Goal: Find specific page/section: Find specific page/section

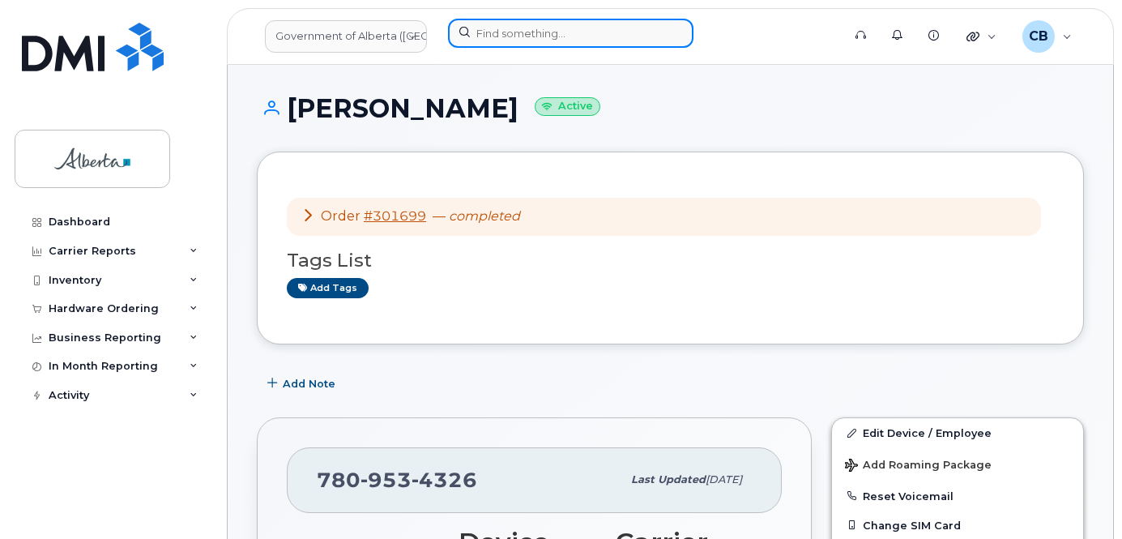
click at [554, 37] on input at bounding box center [571, 33] width 246 height 29
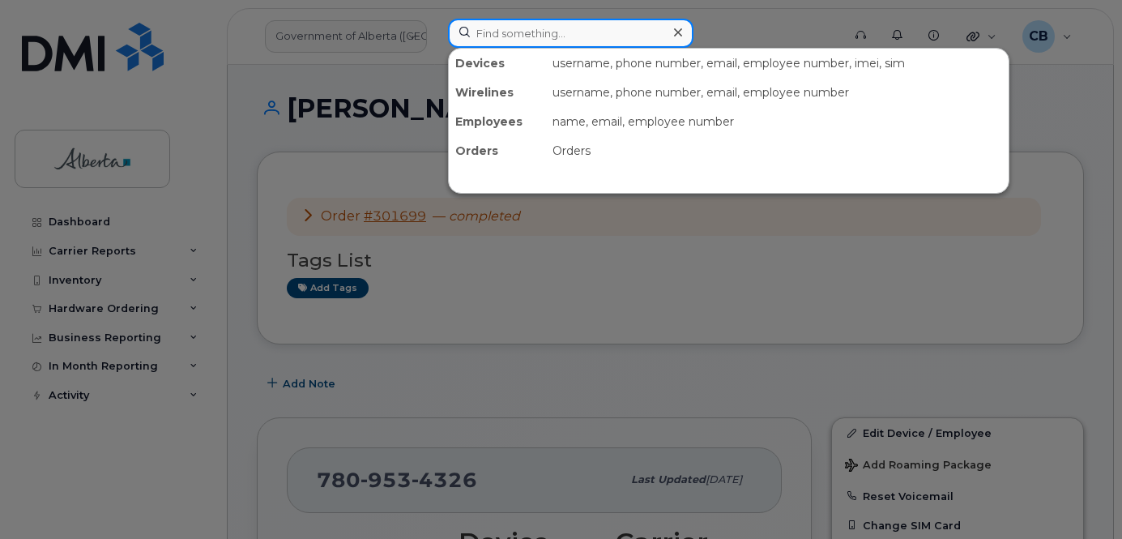
paste input "5875451801"
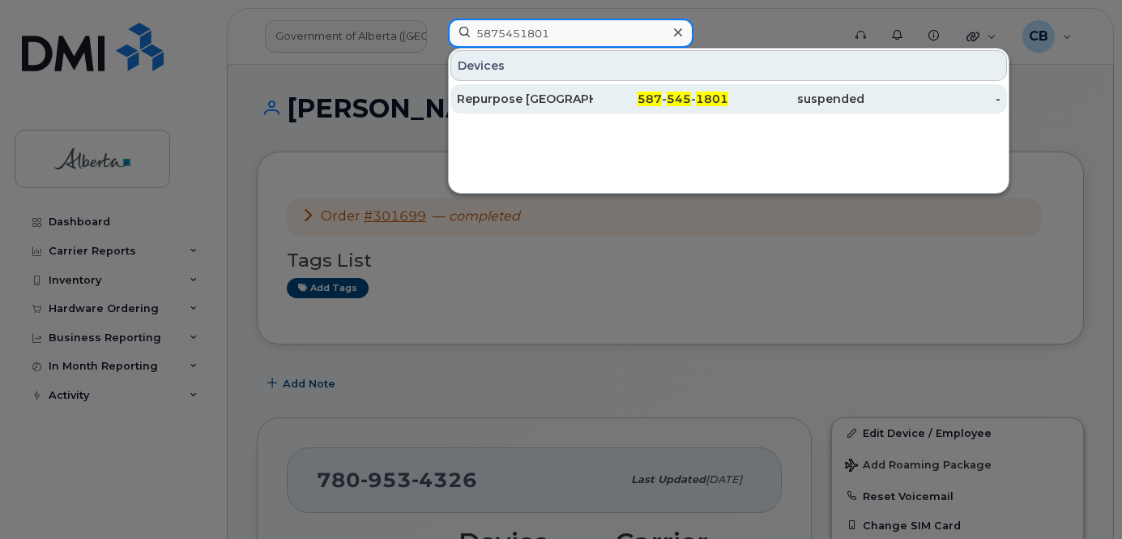
type input "5875451801"
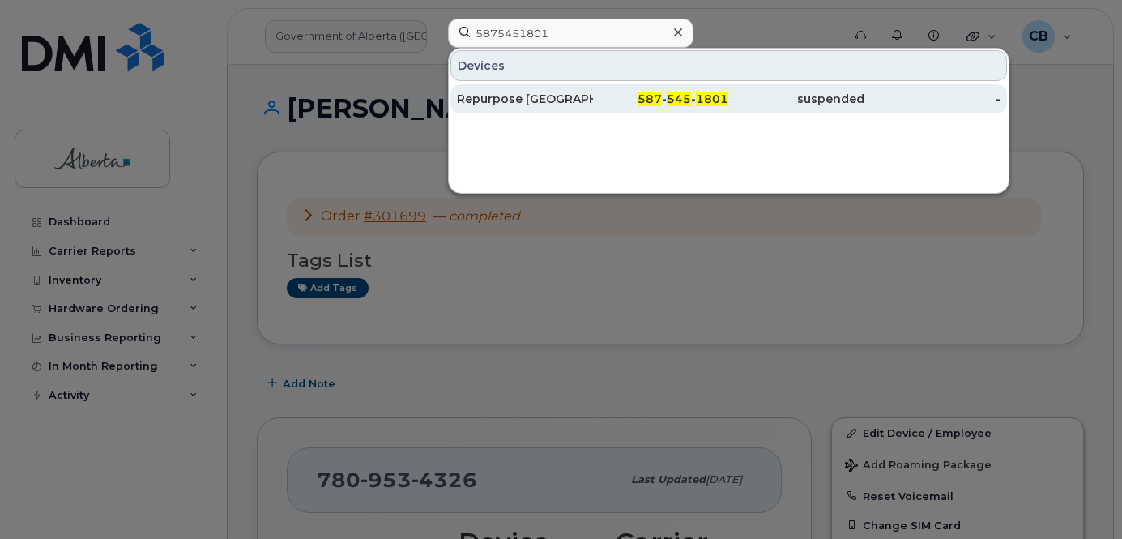
click at [531, 96] on div "Repurpose Calgary" at bounding box center [525, 99] width 136 height 16
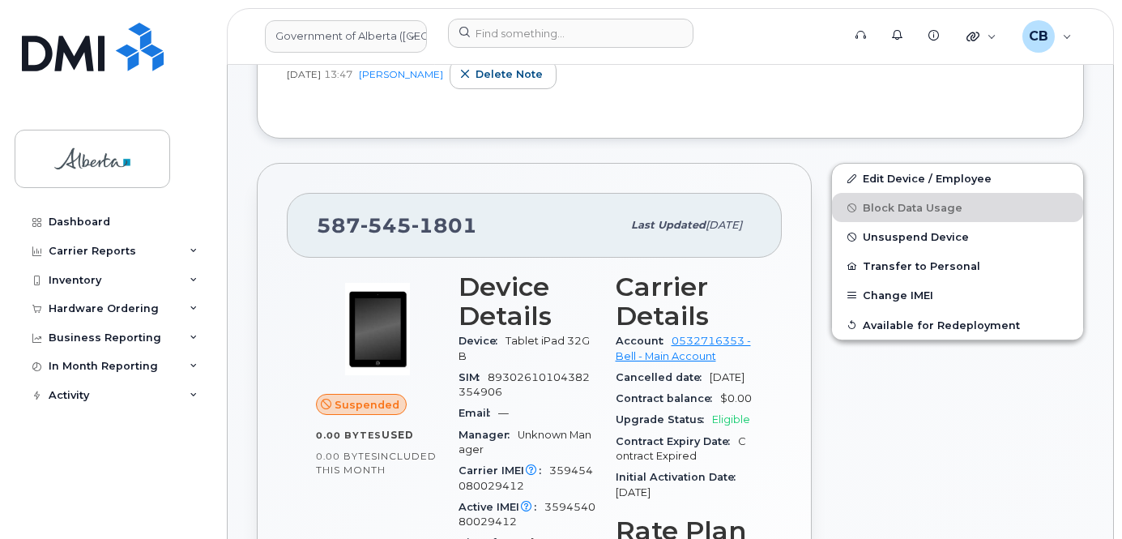
scroll to position [405, 0]
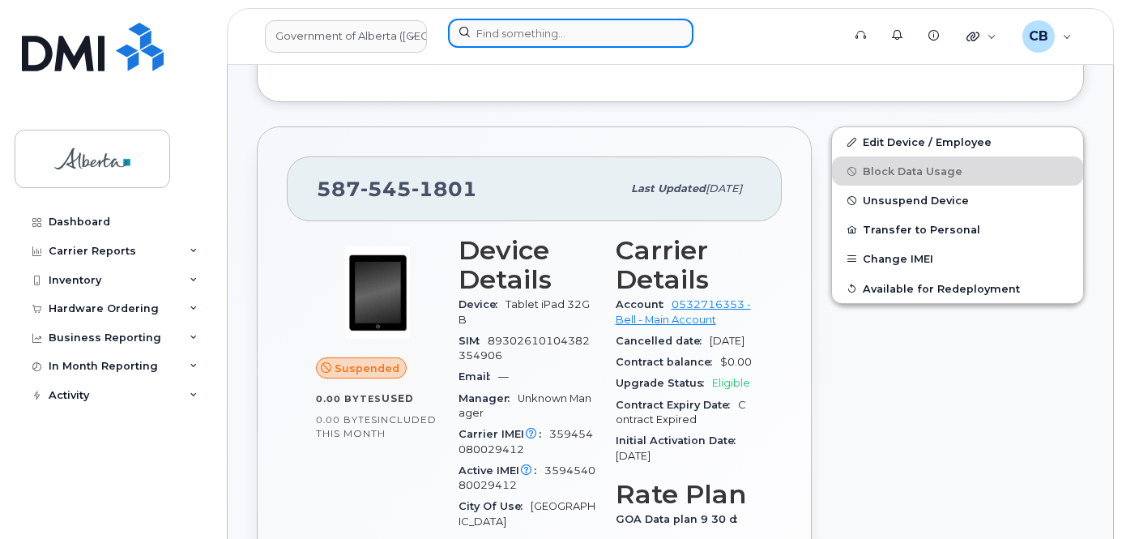
click at [557, 33] on input at bounding box center [571, 33] width 246 height 29
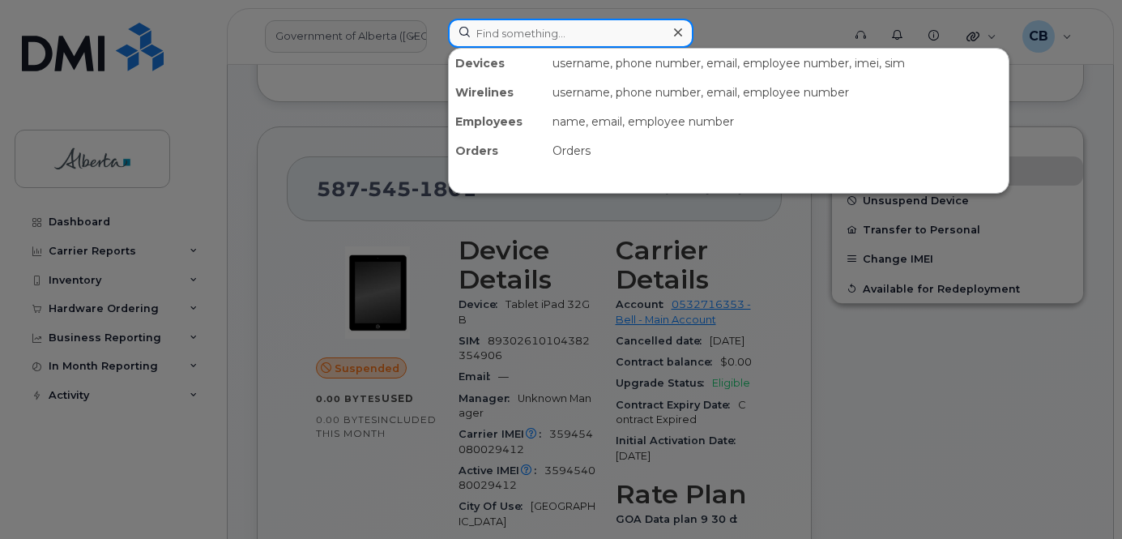
paste input "5873340815"
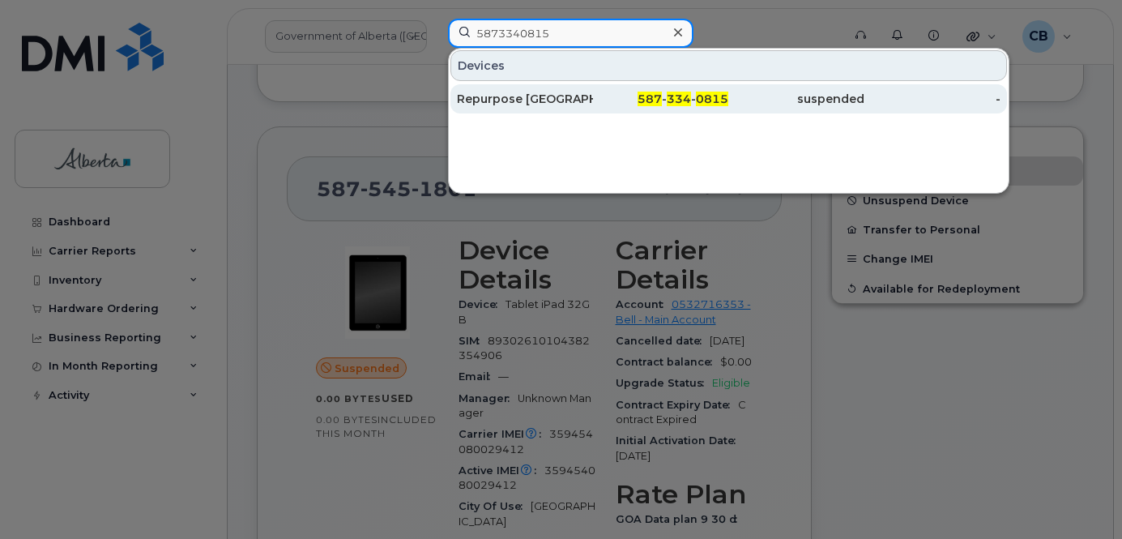
type input "5873340815"
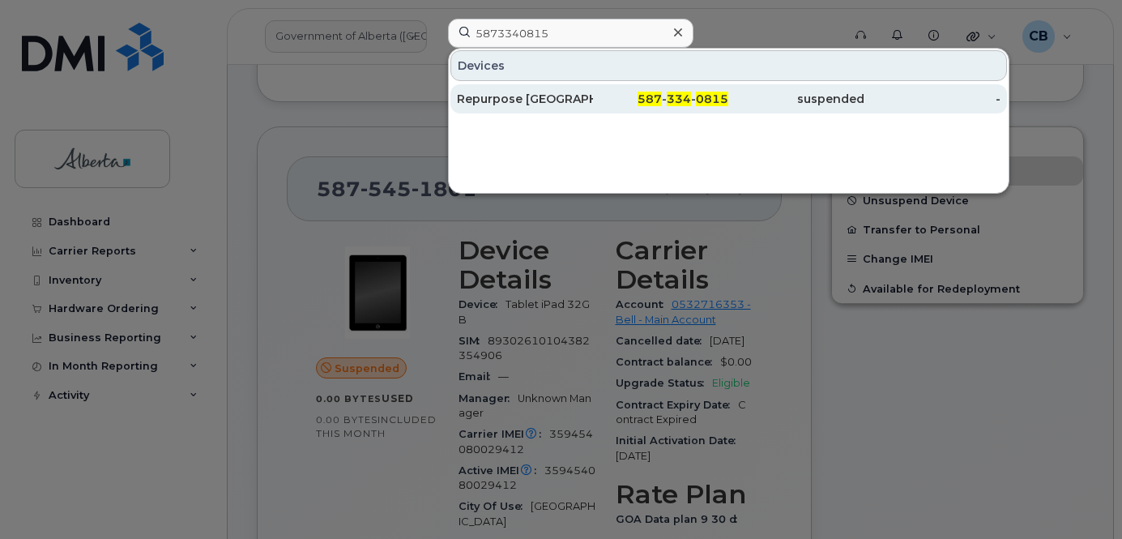
click at [547, 101] on div "Repurpose [GEOGRAPHIC_DATA]" at bounding box center [525, 99] width 136 height 16
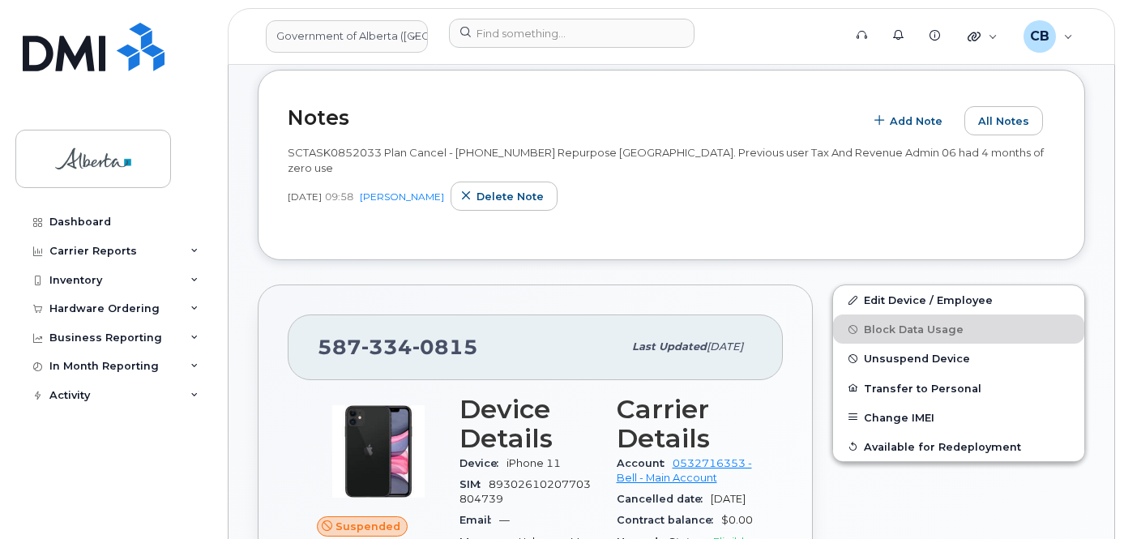
scroll to position [243, 0]
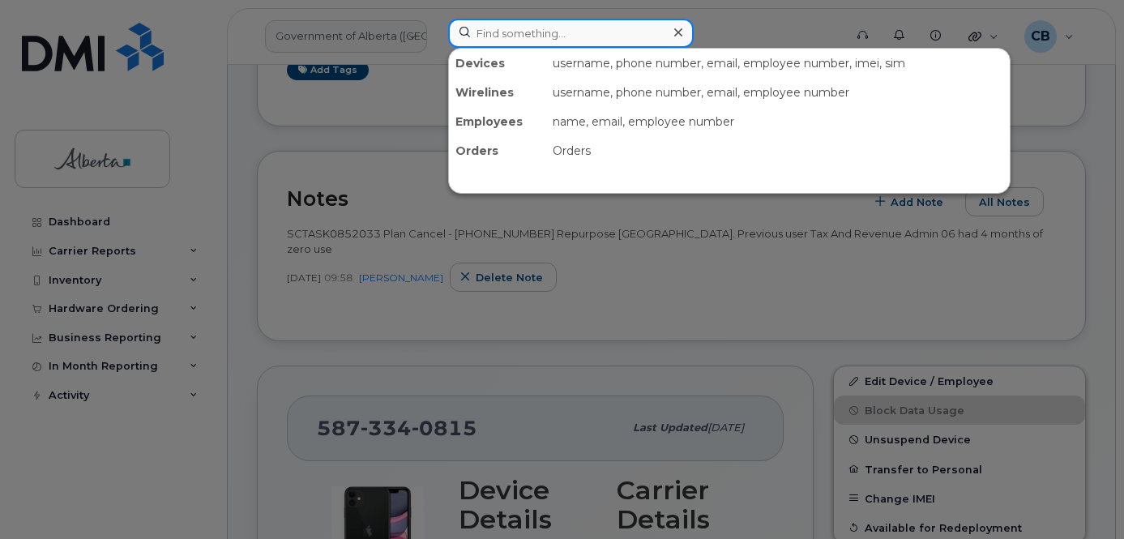
click at [519, 29] on input at bounding box center [571, 33] width 246 height 29
paste input "4035963579"
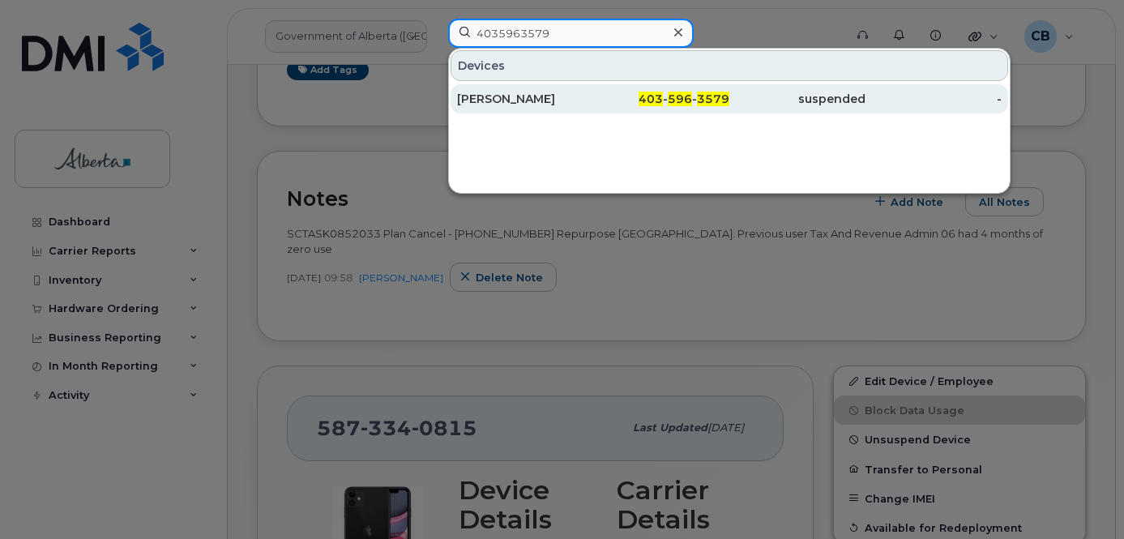
type input "4035963579"
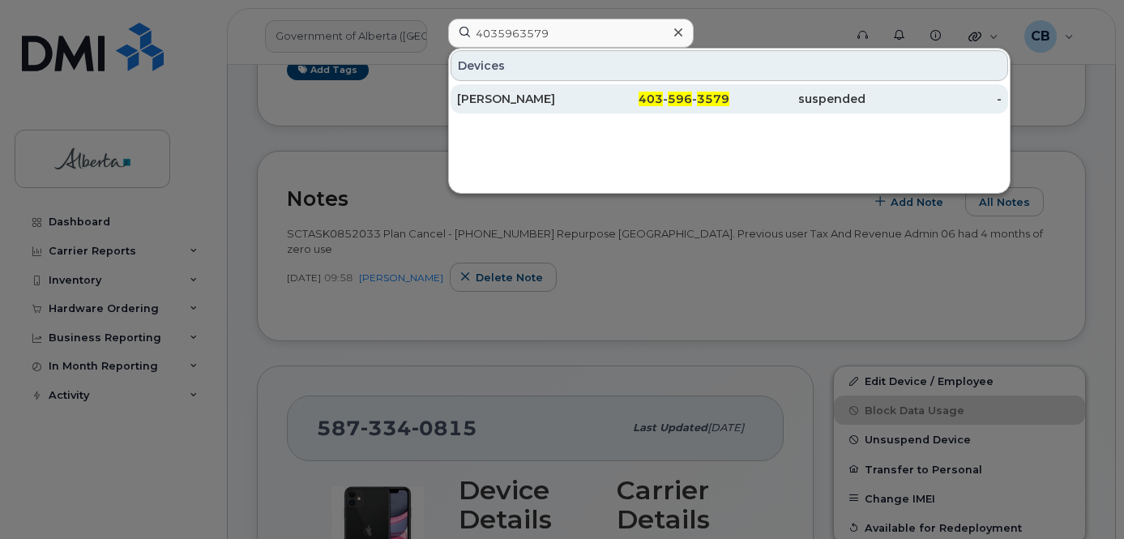
click at [497, 94] on div "Rose Hulleman" at bounding box center [525, 99] width 136 height 16
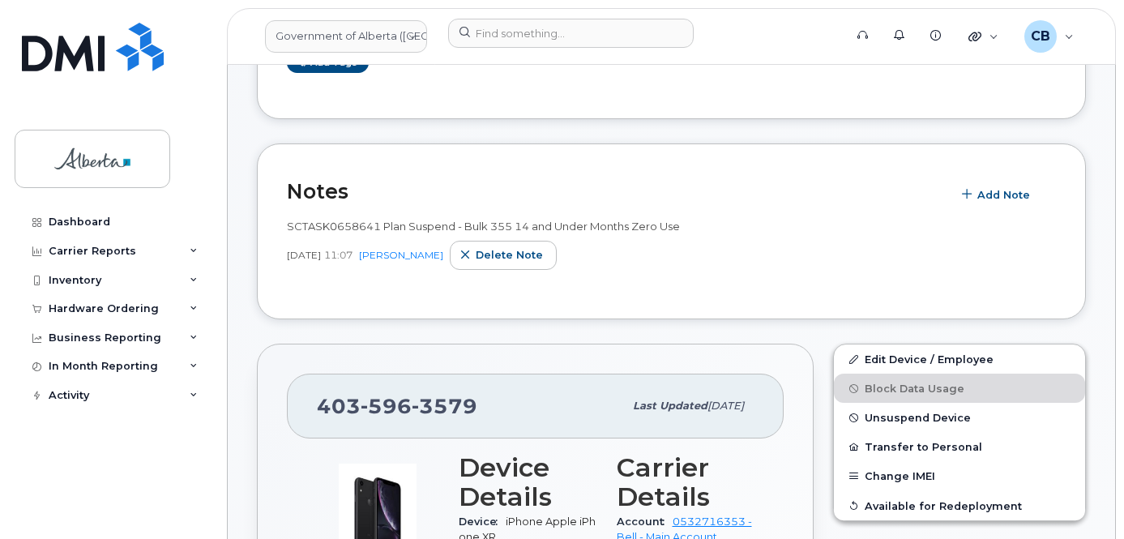
scroll to position [324, 0]
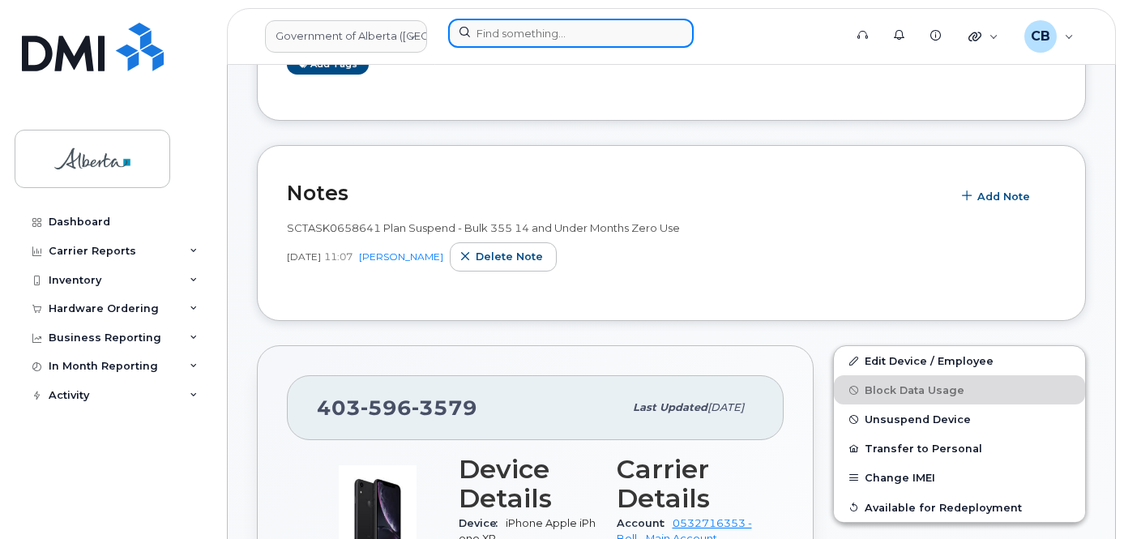
click at [480, 29] on input at bounding box center [571, 33] width 246 height 29
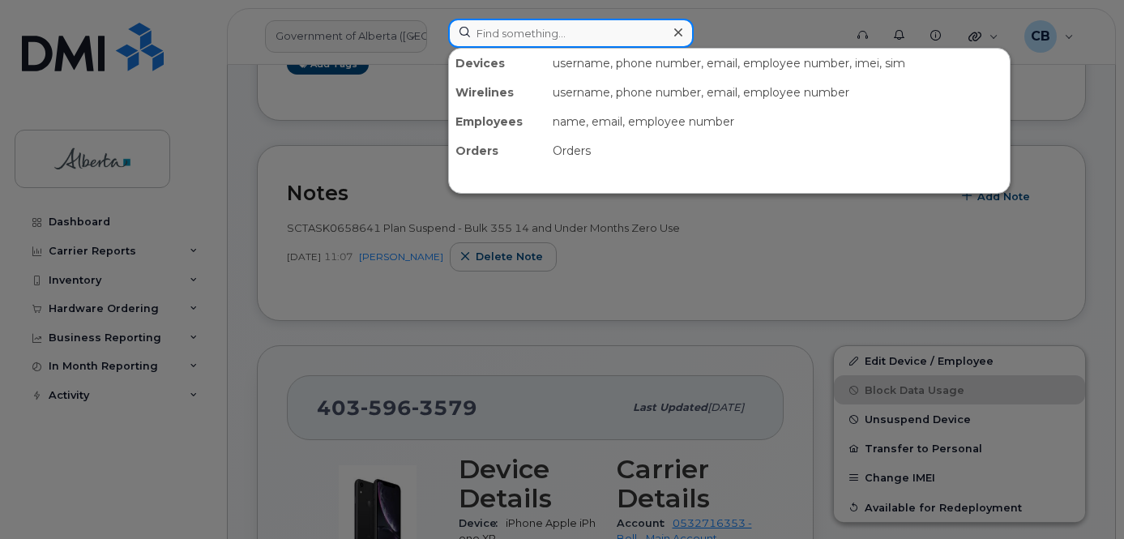
paste input "5873469293"
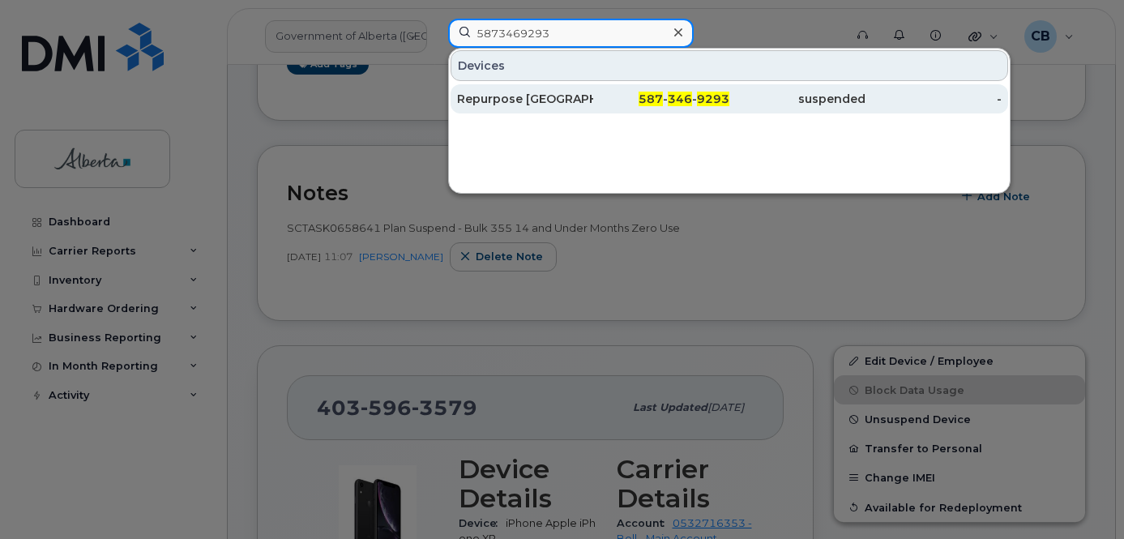
type input "5873469293"
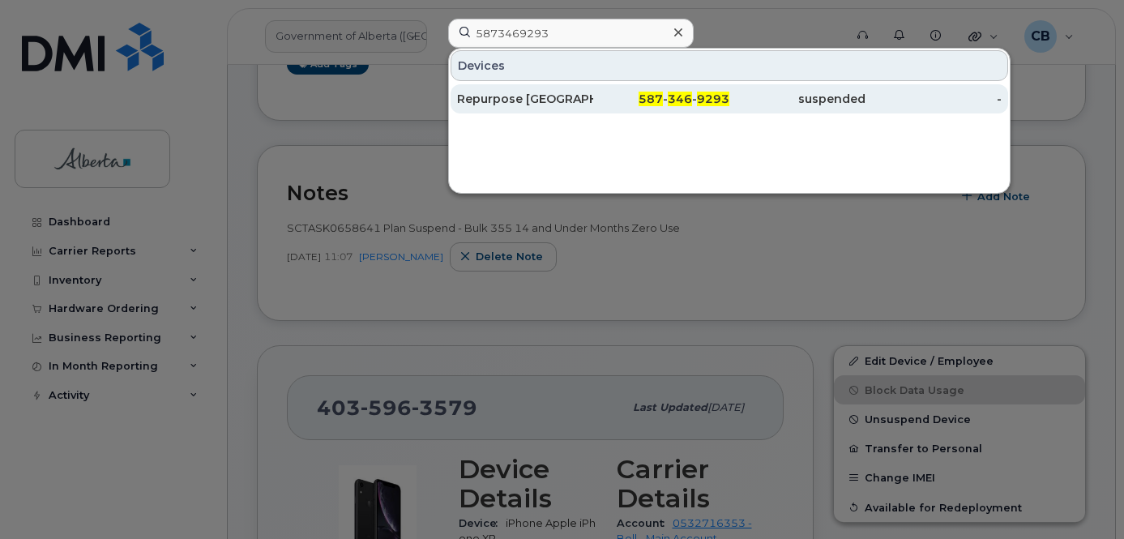
click at [496, 98] on div "Repurpose [GEOGRAPHIC_DATA]" at bounding box center [525, 99] width 136 height 16
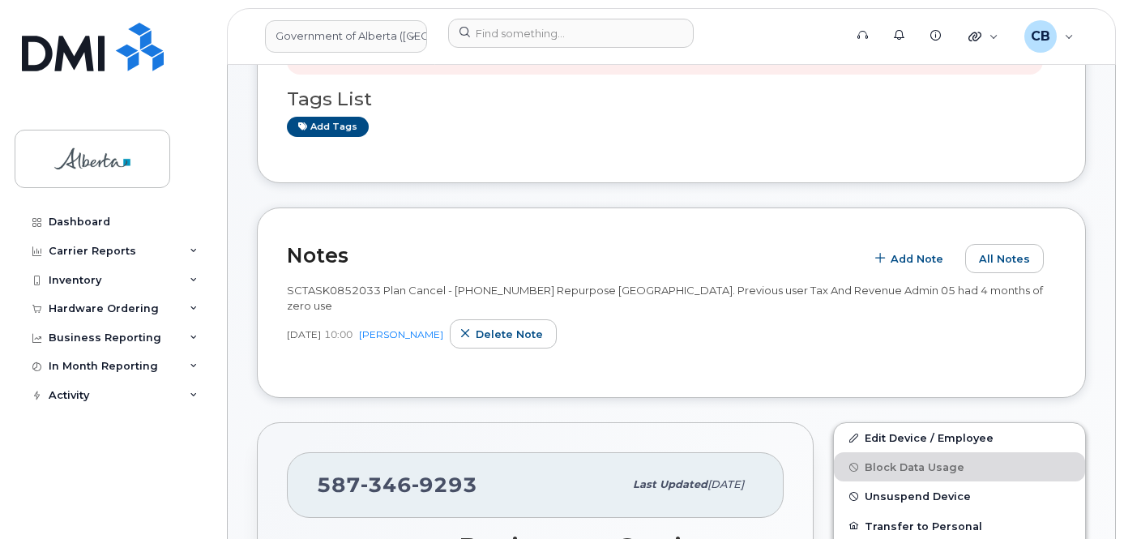
scroll to position [162, 0]
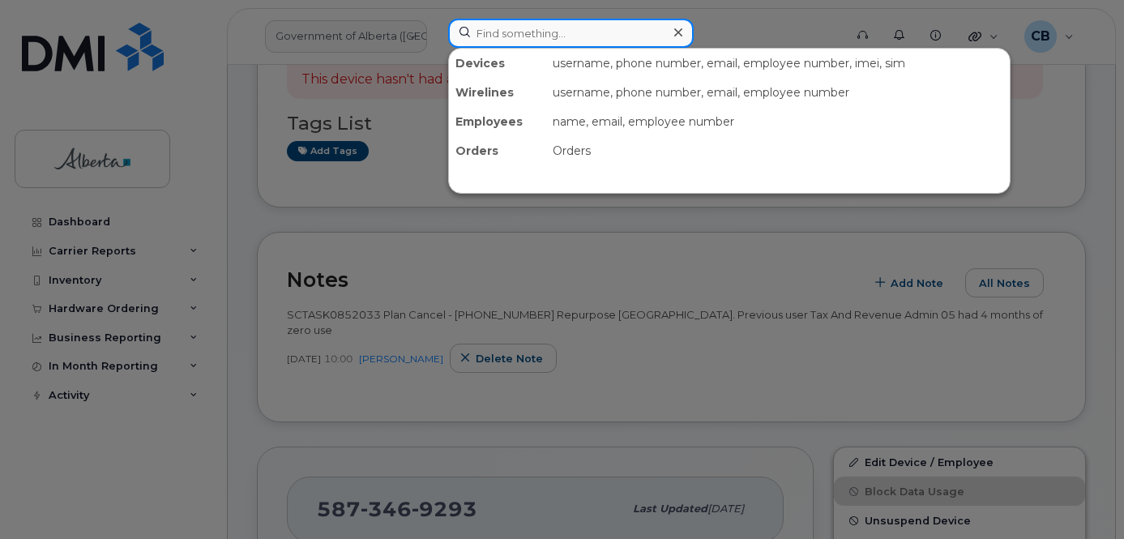
click at [553, 36] on input at bounding box center [571, 33] width 246 height 29
paste input "5873385948"
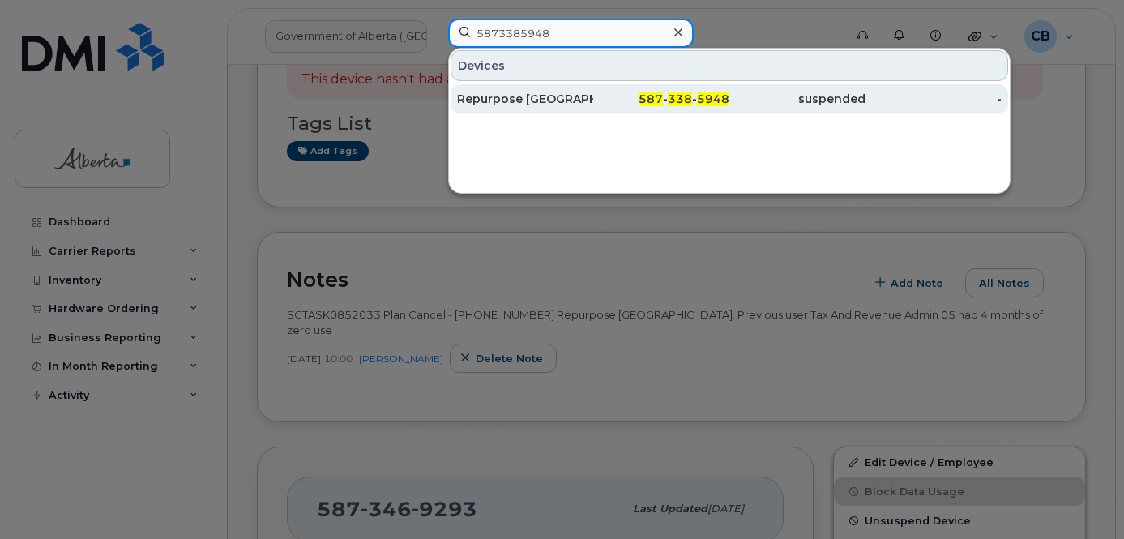
type input "5873385948"
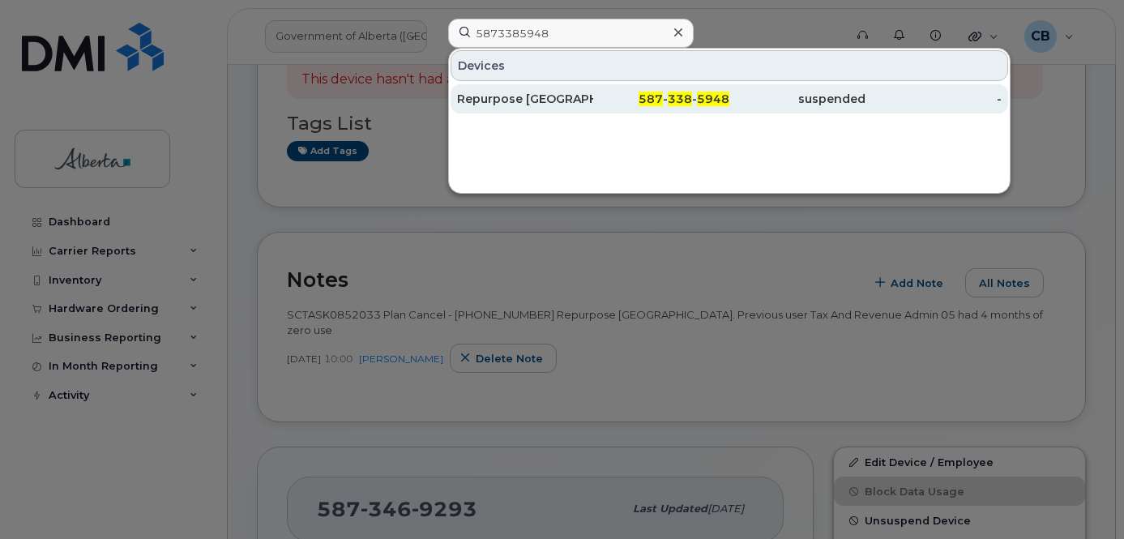
click at [556, 96] on div "Repurpose [GEOGRAPHIC_DATA]" at bounding box center [525, 99] width 136 height 16
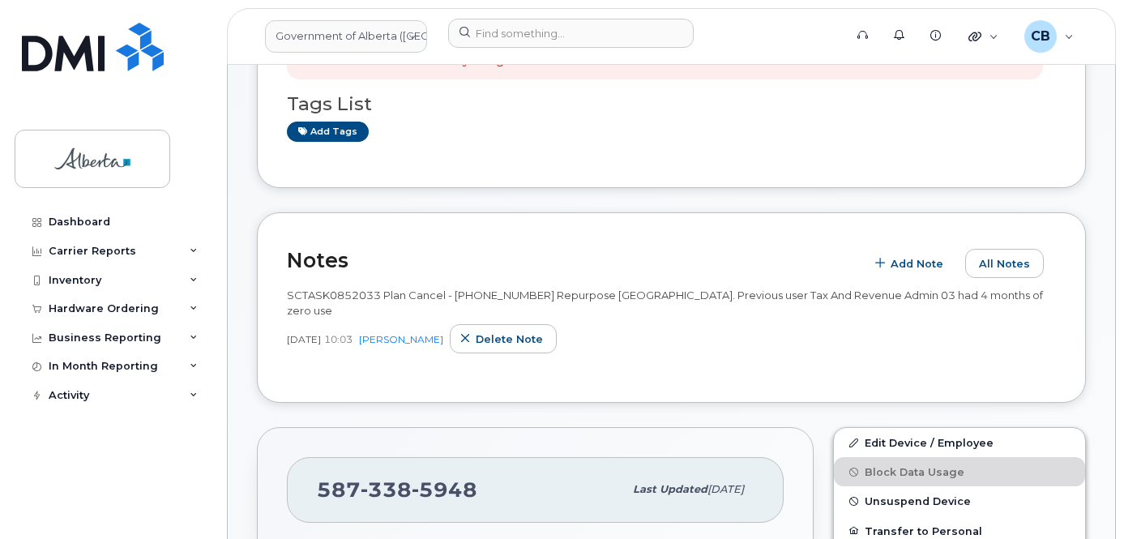
scroll to position [194, 0]
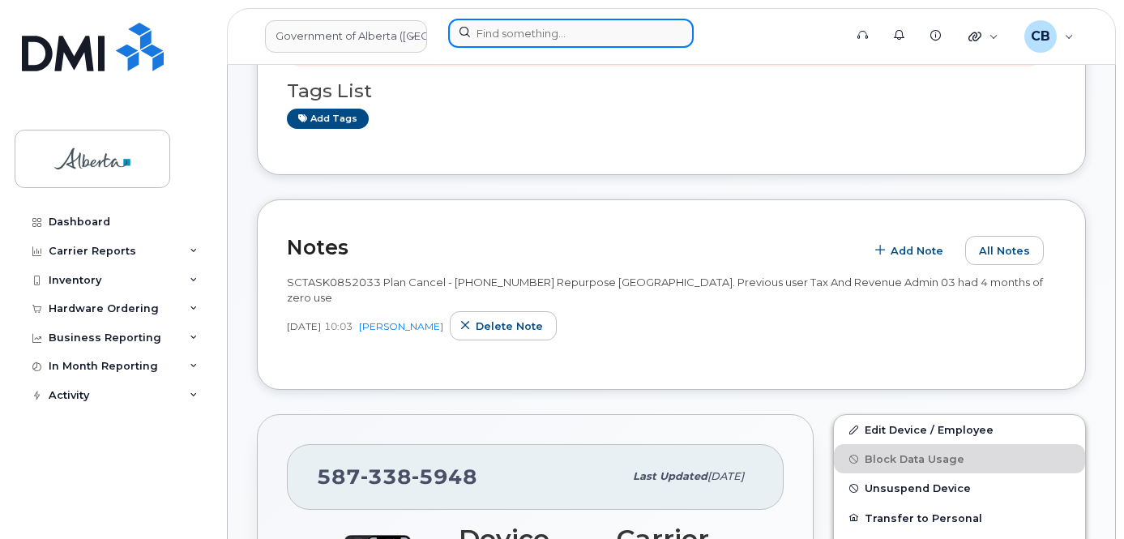
click at [529, 27] on input at bounding box center [571, 33] width 246 height 29
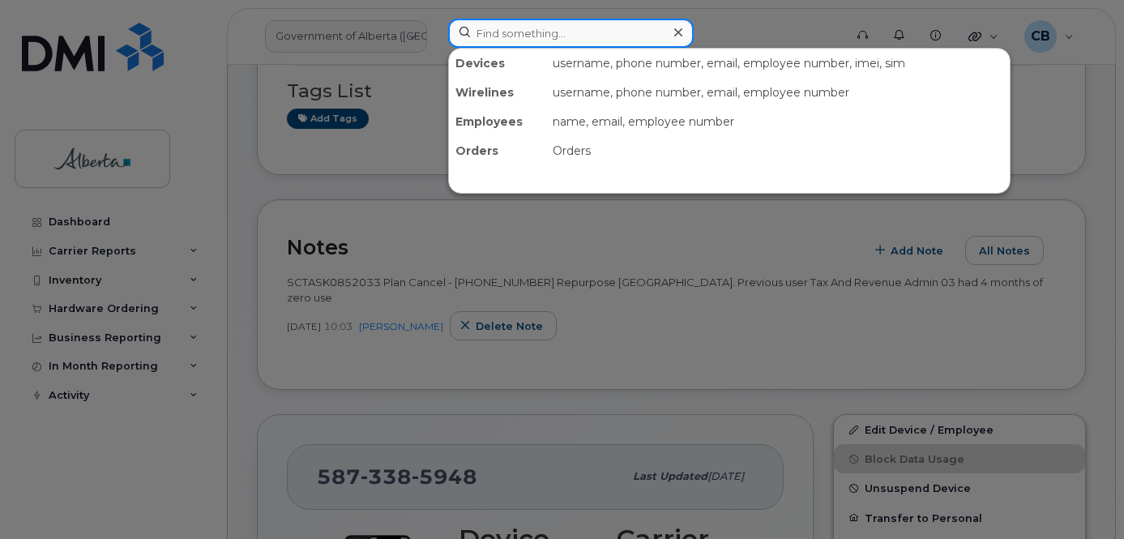
paste input "5873386153"
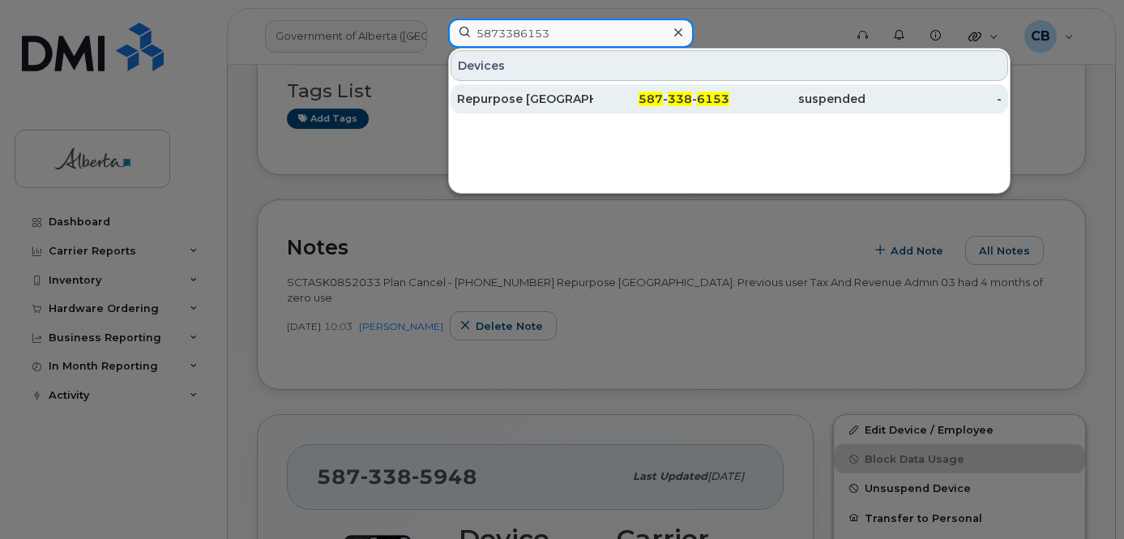
type input "5873386153"
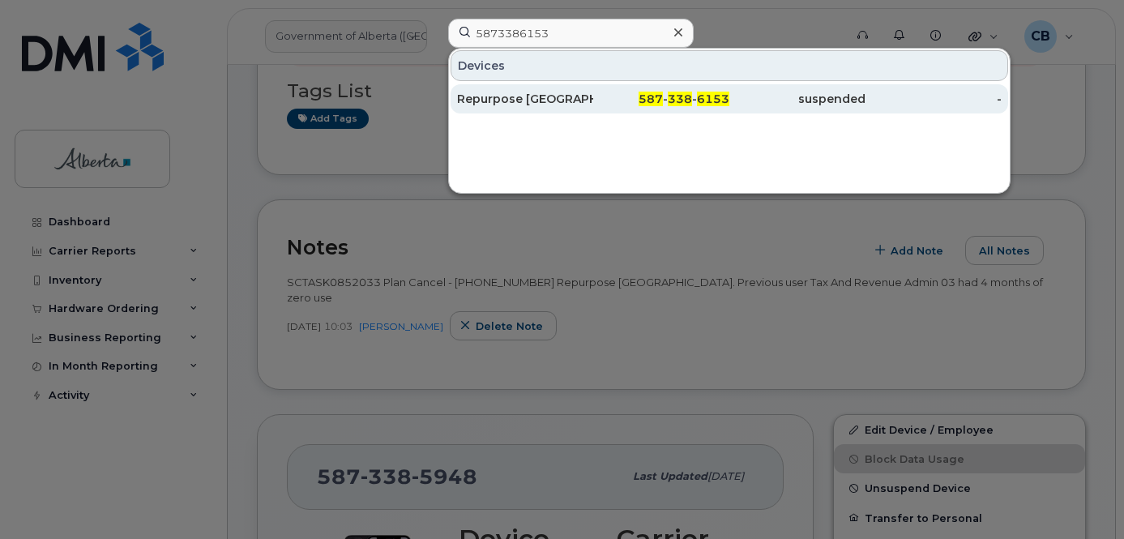
click at [541, 98] on div "Repurpose [GEOGRAPHIC_DATA]" at bounding box center [525, 99] width 136 height 16
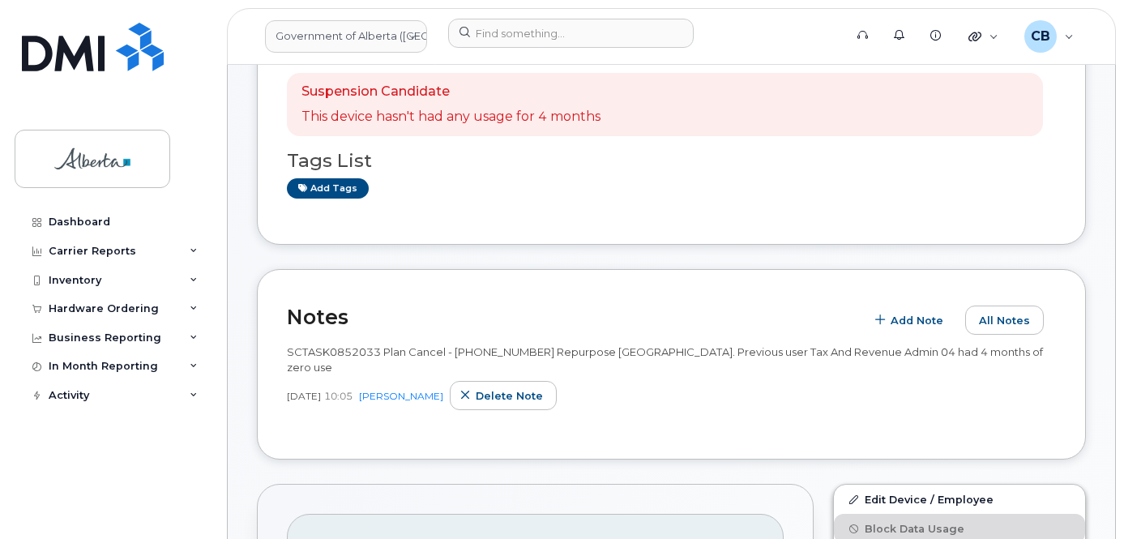
scroll to position [157, 0]
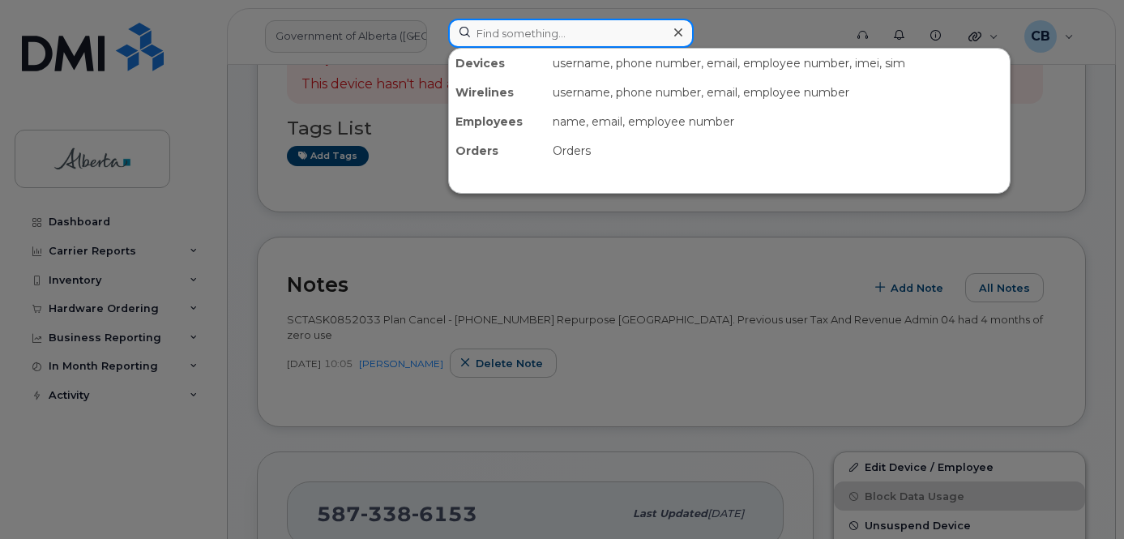
click at [520, 38] on input at bounding box center [571, 33] width 246 height 29
paste input "5873342738"
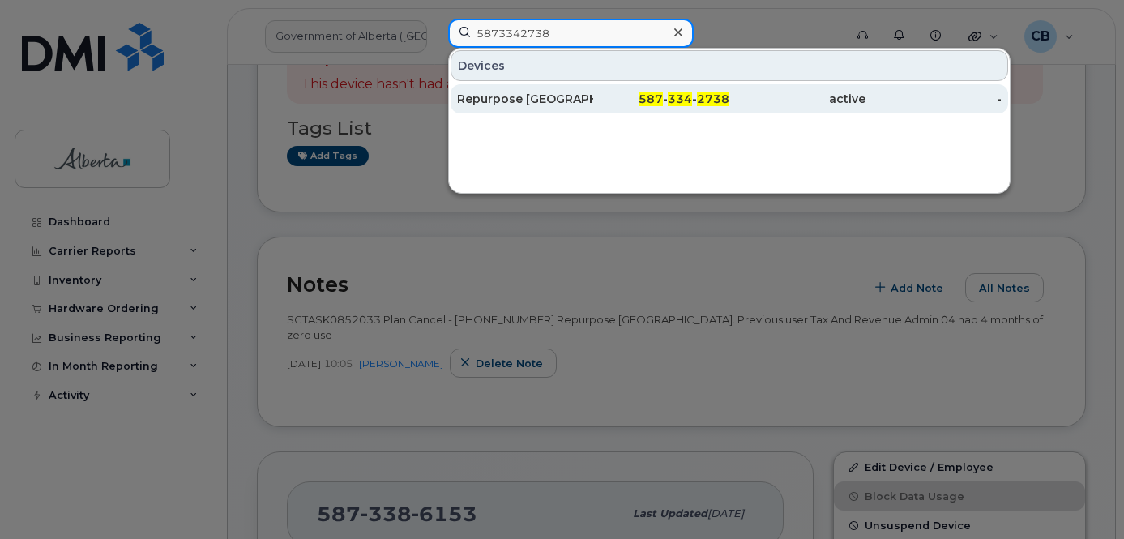
type input "5873342738"
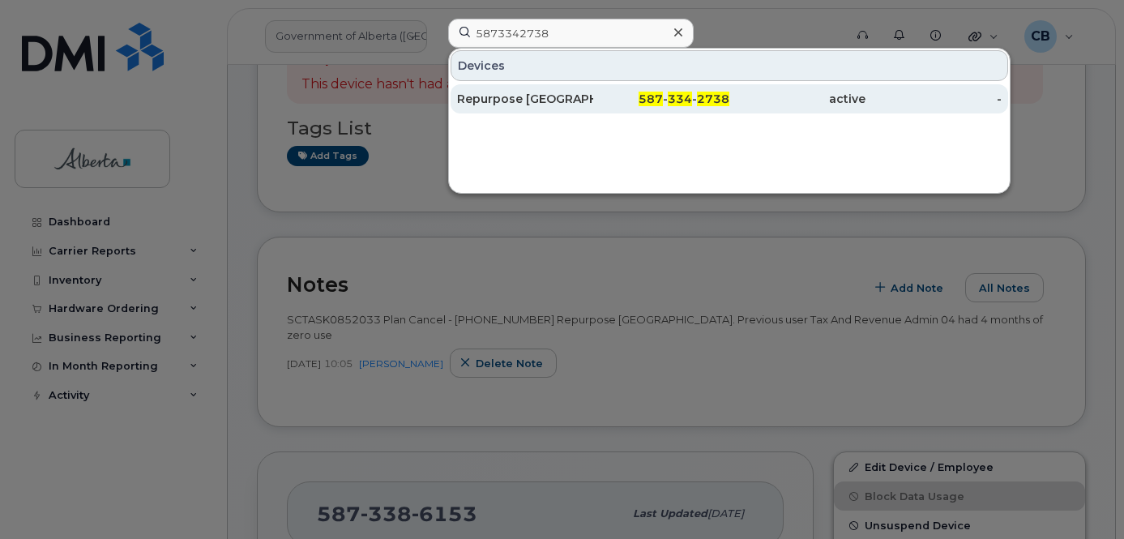
click at [516, 96] on div "Repurpose [GEOGRAPHIC_DATA]" at bounding box center [525, 99] width 136 height 16
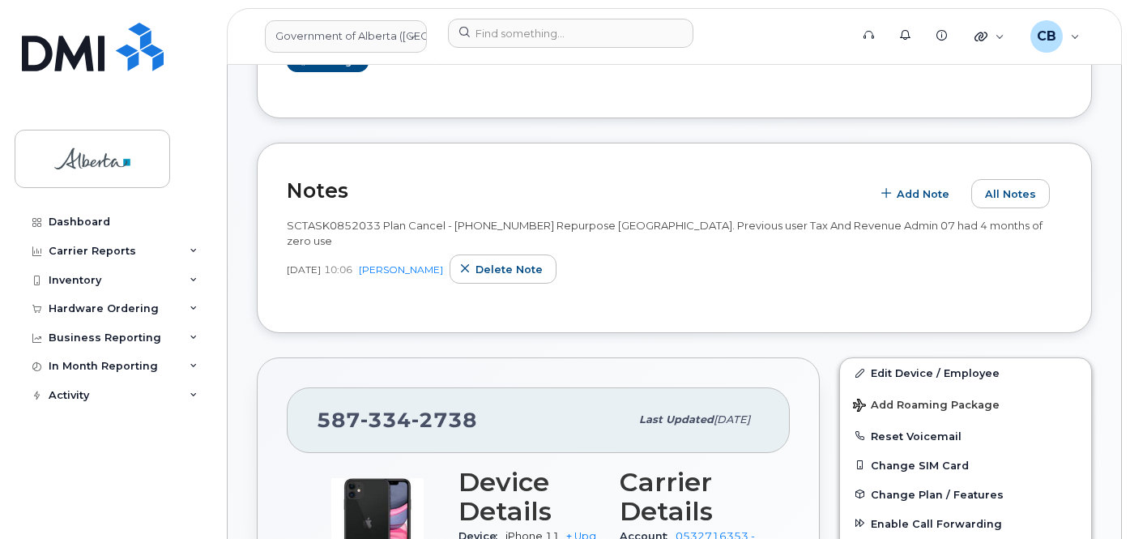
scroll to position [143, 0]
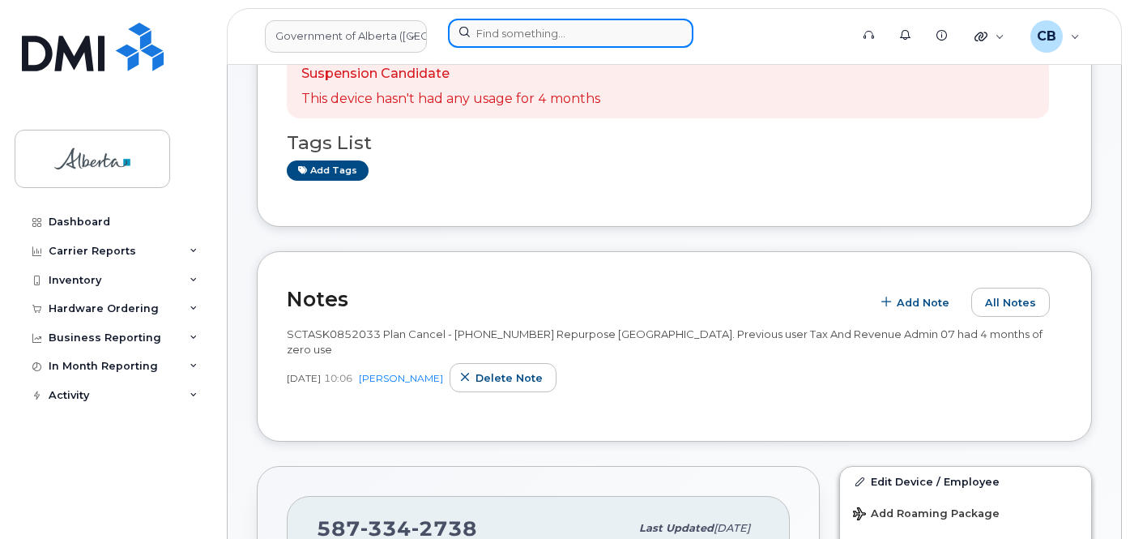
click at [489, 38] on input at bounding box center [571, 33] width 246 height 29
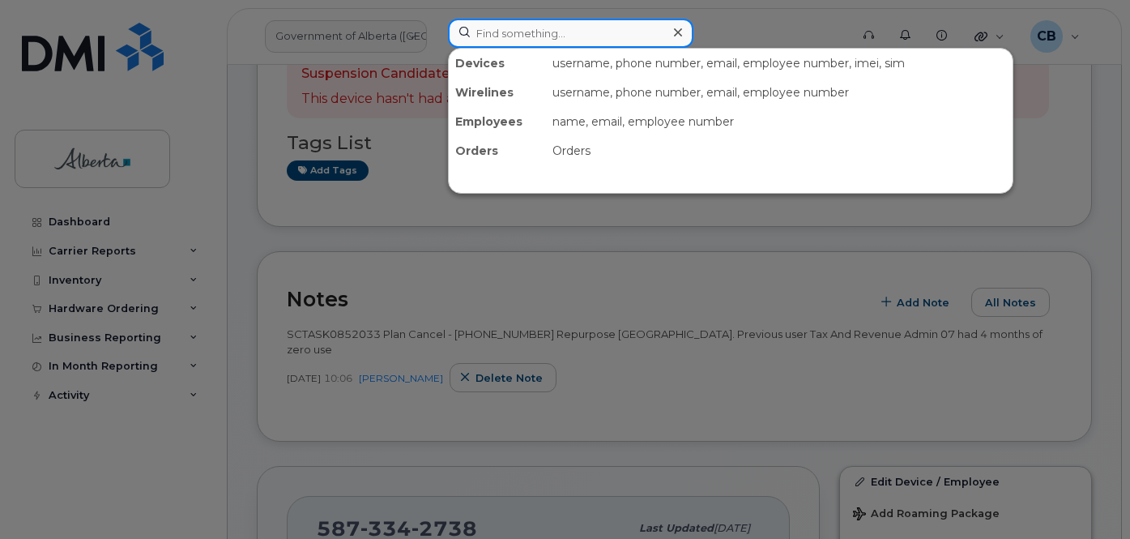
paste input "7809746758"
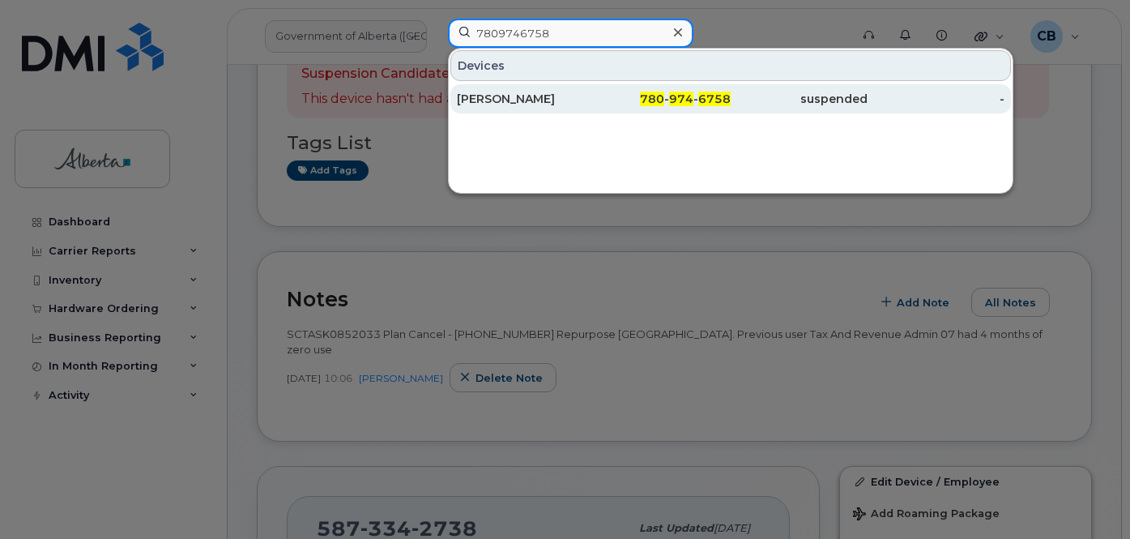
type input "7809746758"
click at [493, 97] on div "[PERSON_NAME]" at bounding box center [525, 99] width 137 height 16
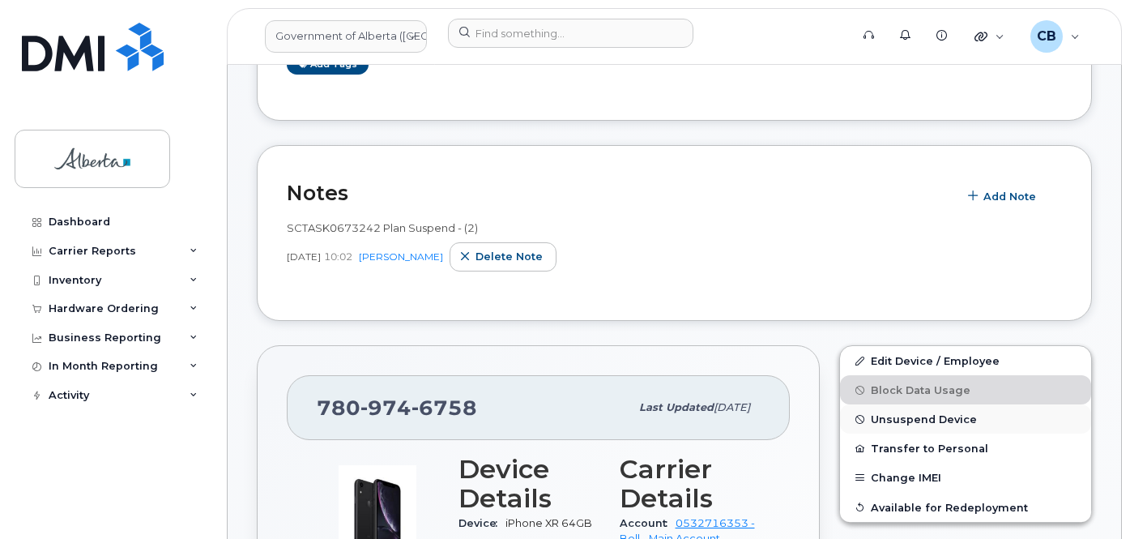
scroll to position [243, 0]
